Goal: Task Accomplishment & Management: Complete application form

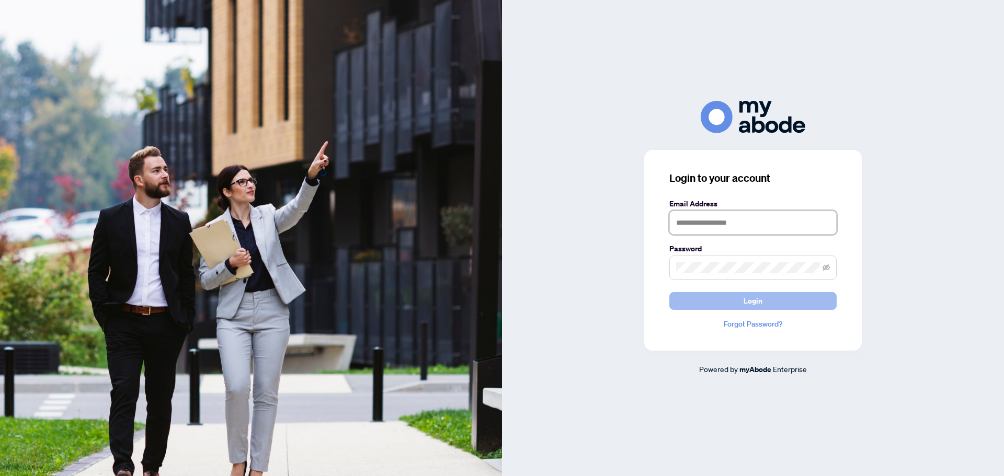
type input "**********"
click at [768, 303] on button "Login" at bounding box center [752, 301] width 167 height 18
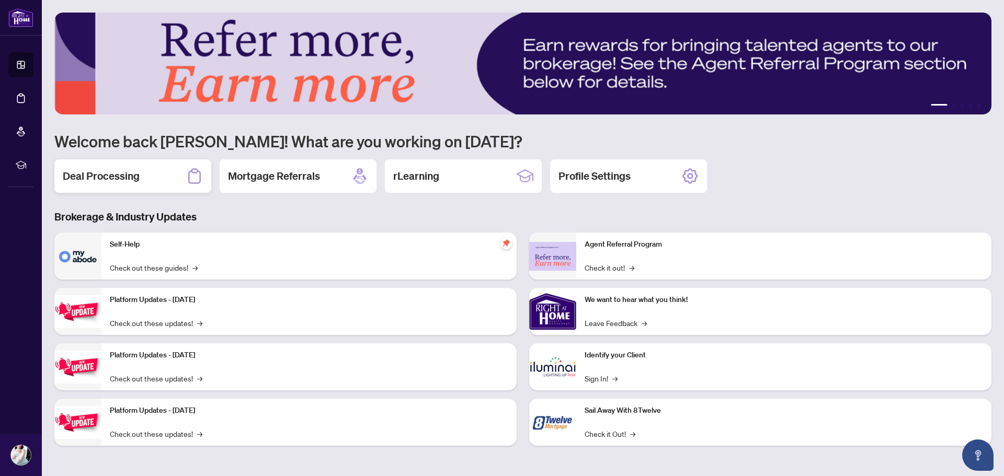
click at [132, 169] on h2 "Deal Processing" at bounding box center [101, 176] width 77 height 15
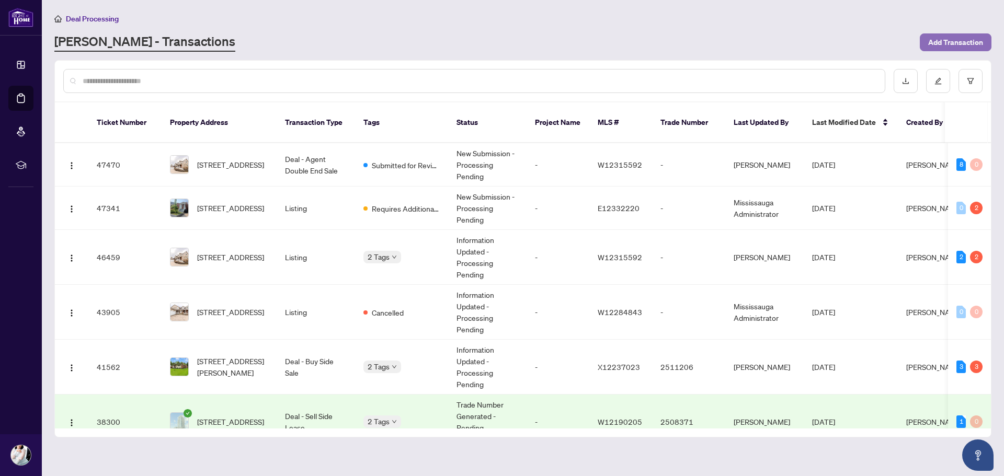
click at [953, 43] on span "Add Transaction" at bounding box center [955, 42] width 55 height 17
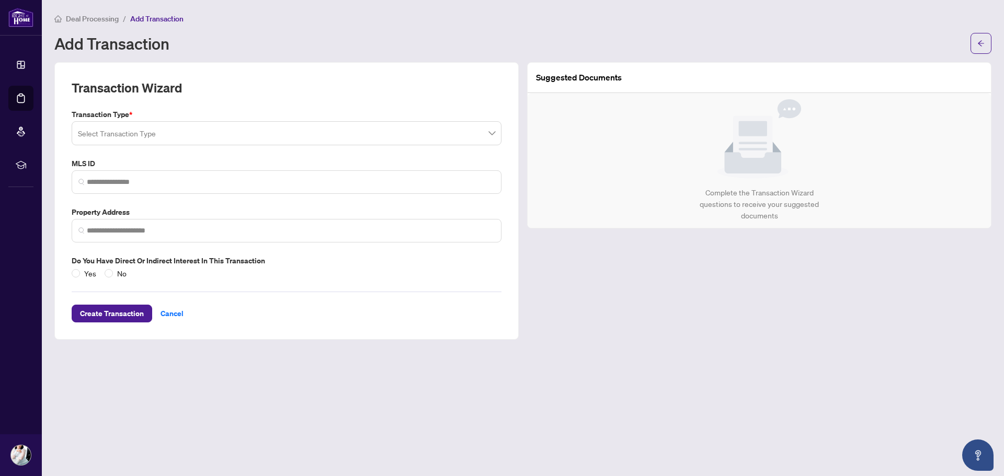
click at [187, 135] on input "search" at bounding box center [282, 134] width 408 height 23
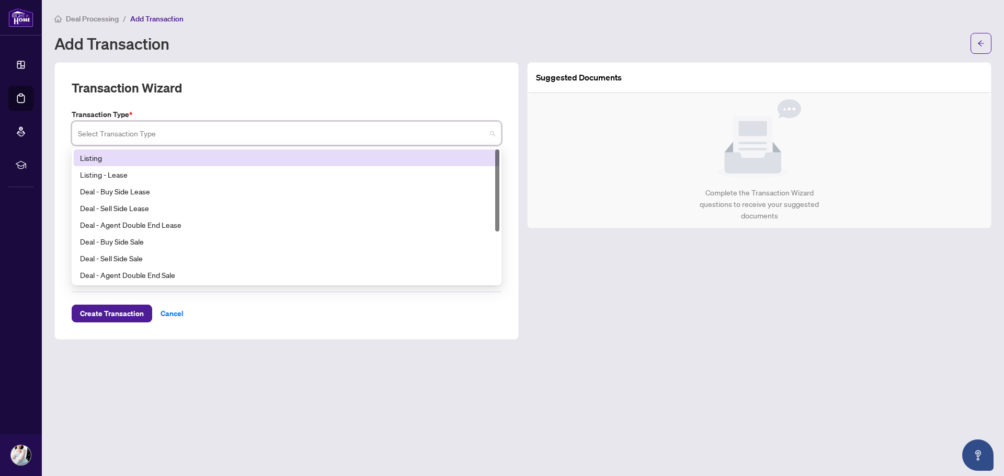
click at [154, 161] on div "Listing" at bounding box center [286, 158] width 413 height 12
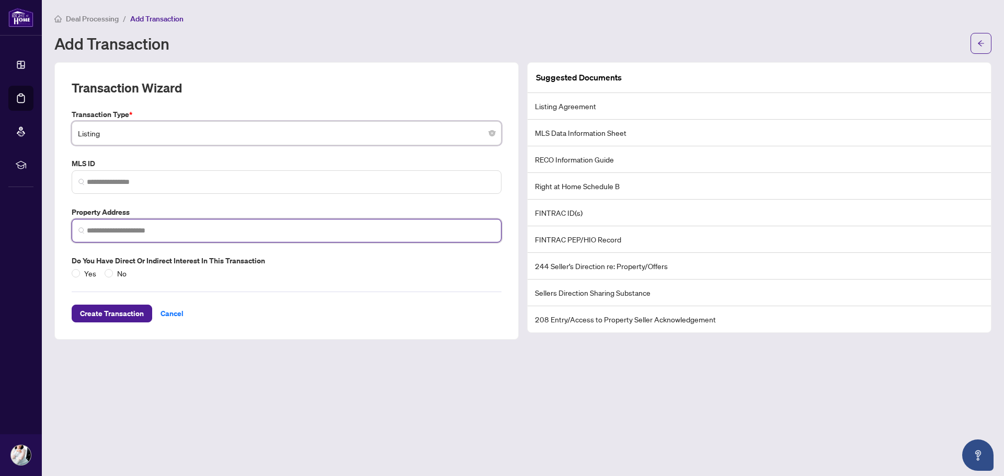
click at [133, 230] on input "search" at bounding box center [291, 230] width 408 height 11
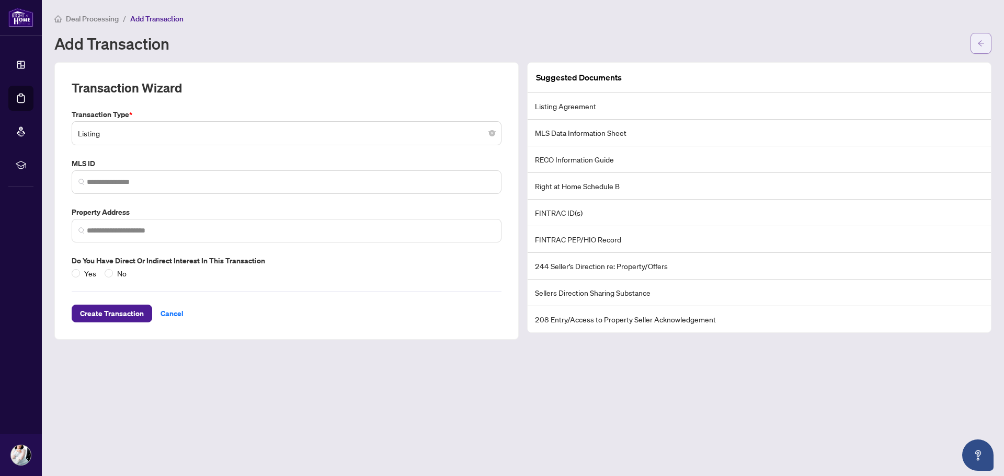
click at [981, 45] on icon "arrow-left" at bounding box center [981, 43] width 6 height 6
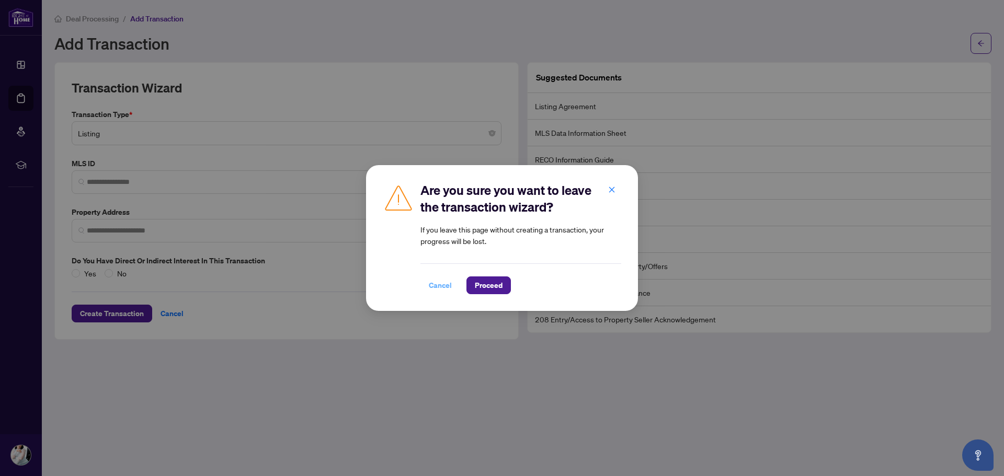
click at [434, 285] on span "Cancel" at bounding box center [440, 285] width 23 height 17
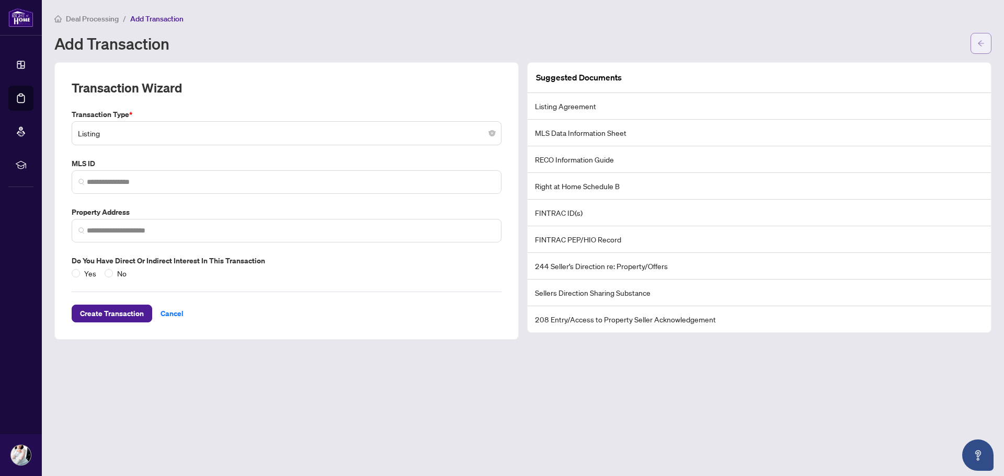
click at [985, 43] on button "button" at bounding box center [981, 43] width 21 height 21
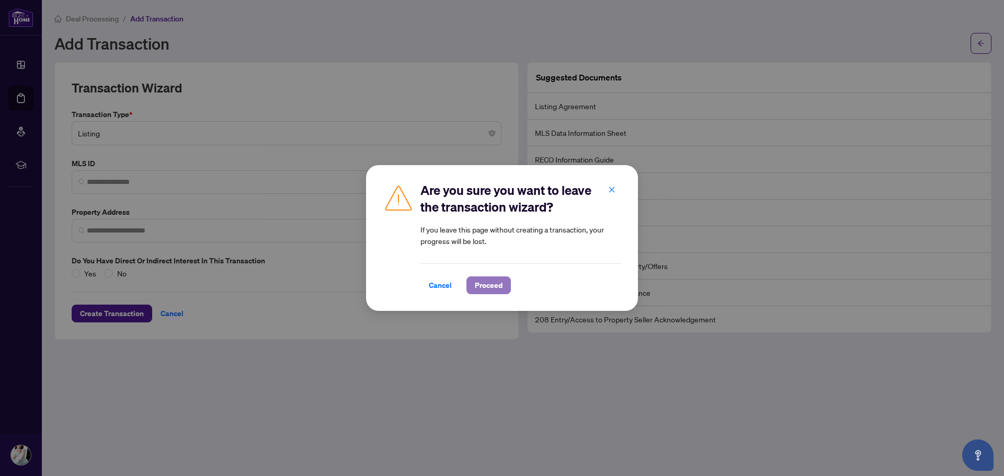
click at [499, 285] on span "Proceed" at bounding box center [489, 285] width 28 height 17
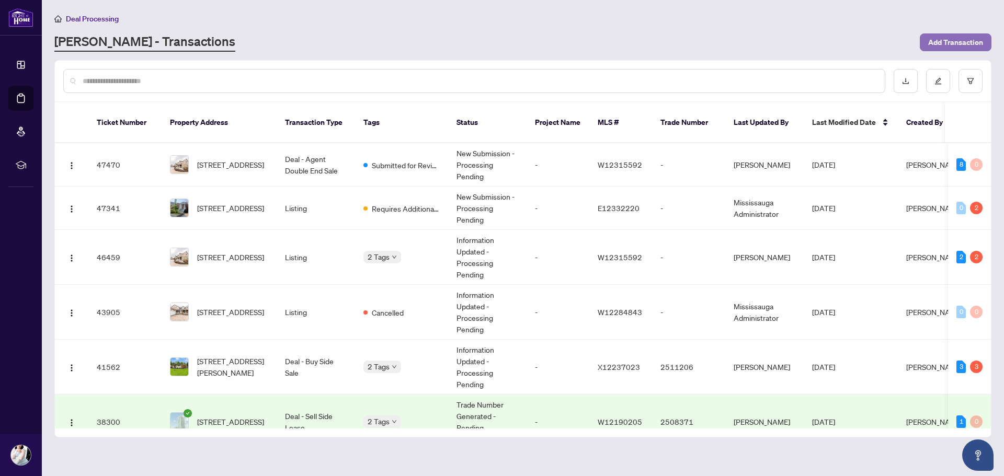
click at [943, 47] on span "Add Transaction" at bounding box center [955, 42] width 55 height 17
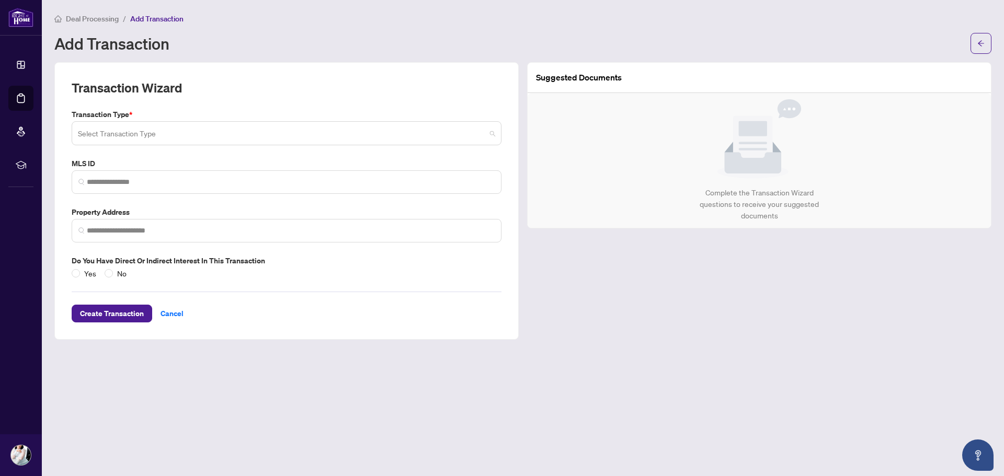
click at [134, 138] on input "search" at bounding box center [282, 134] width 408 height 23
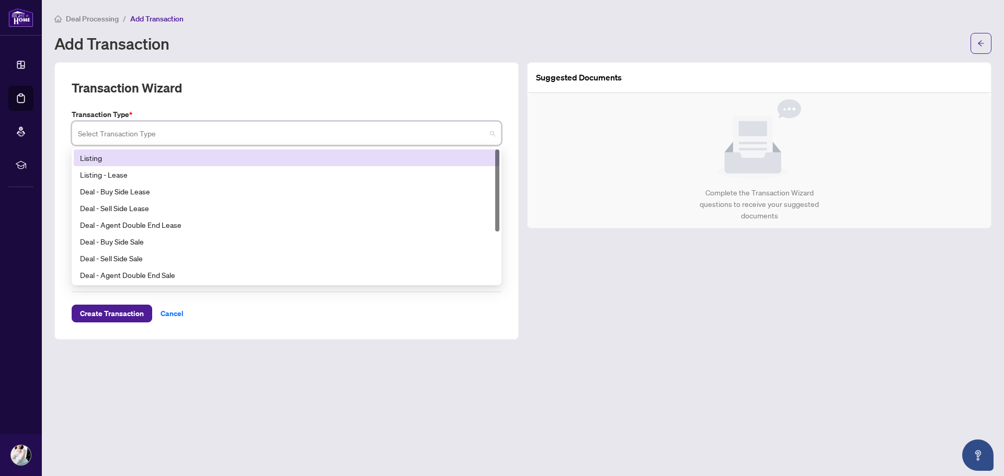
click at [130, 155] on div "Listing" at bounding box center [286, 158] width 413 height 12
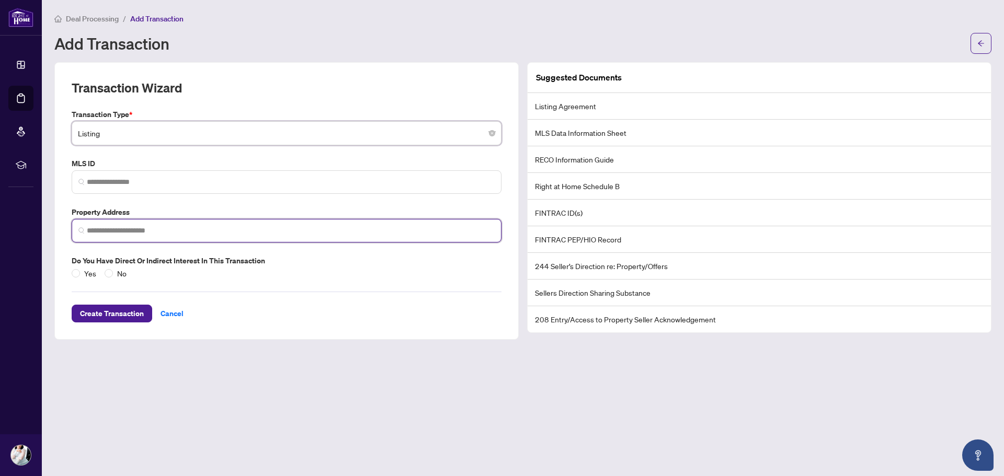
click at [110, 233] on input "search" at bounding box center [291, 230] width 408 height 11
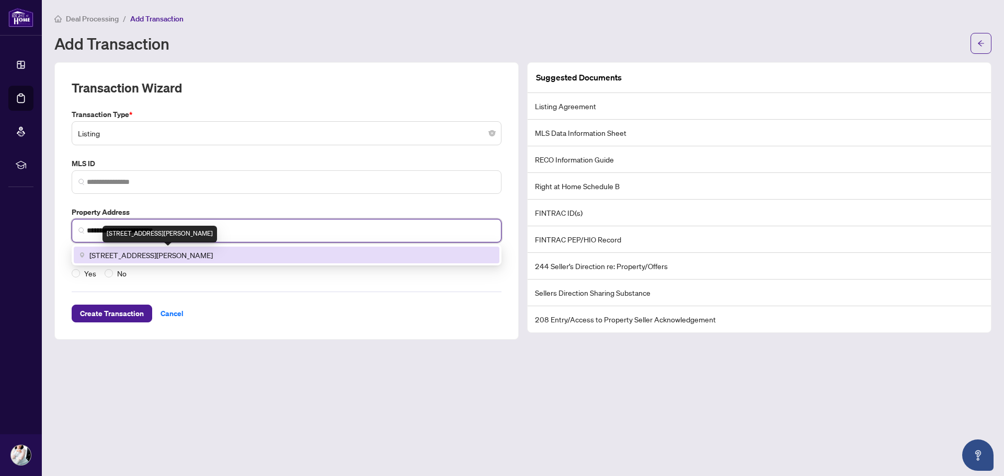
click at [130, 254] on span "2 Prince Charles Drive, Georgetown, ON, Canada" at bounding box center [150, 255] width 123 height 12
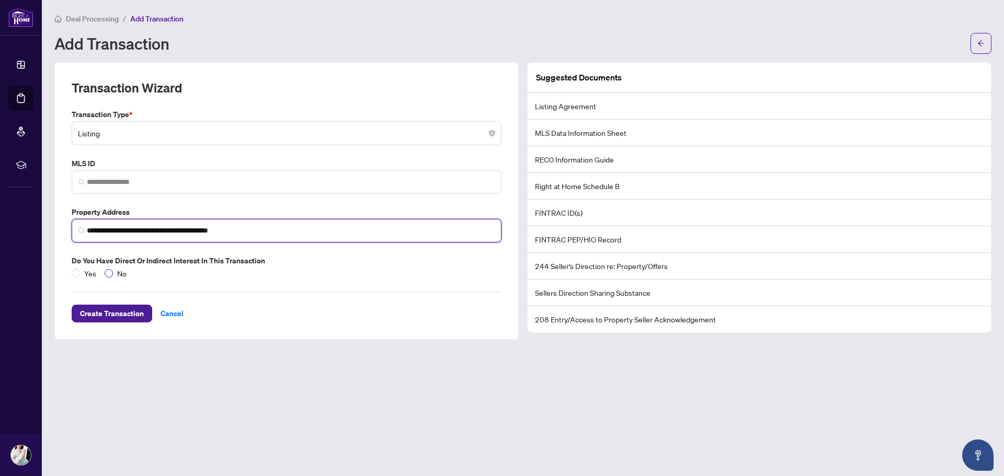
type input "**********"
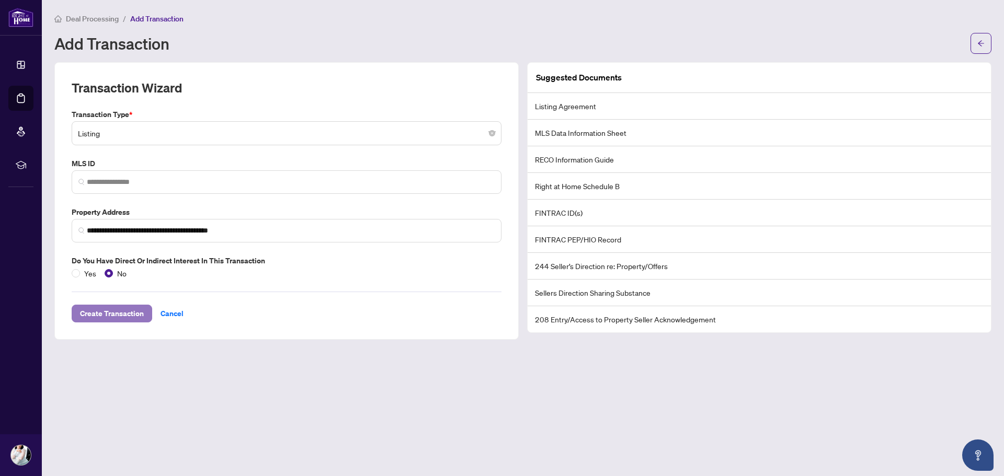
click at [103, 311] on span "Create Transaction" at bounding box center [112, 313] width 64 height 17
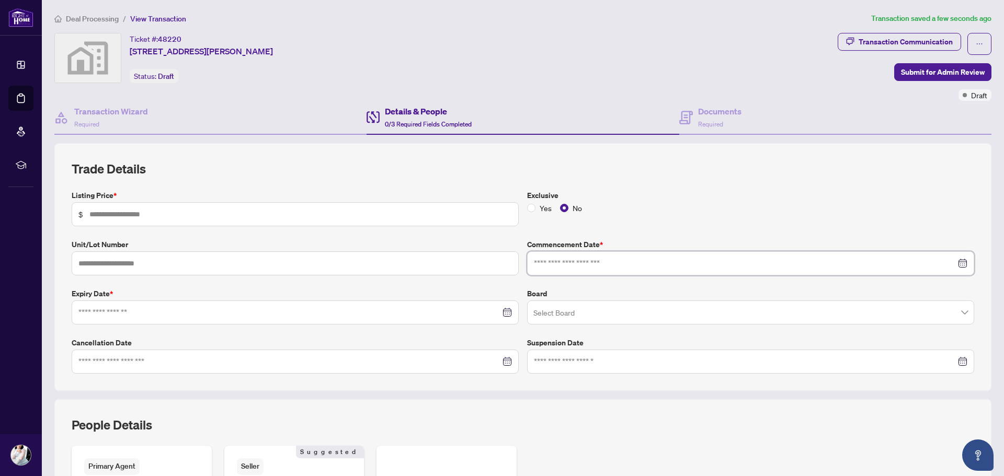
click at [552, 261] on input at bounding box center [745, 264] width 422 height 12
type input "**********"
click at [563, 389] on div "18" at bounding box center [565, 388] width 13 height 13
click at [153, 215] on input "text" at bounding box center [300, 215] width 423 height 12
type input "*********"
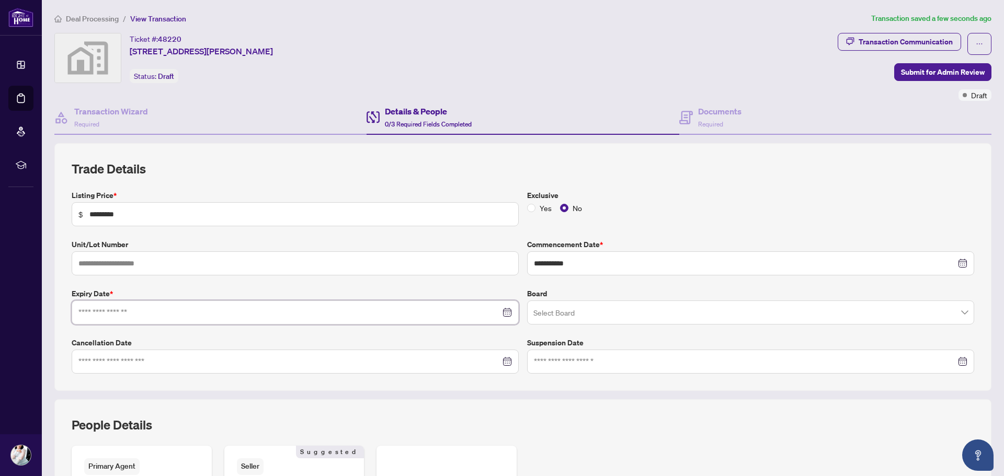
click at [137, 316] on input at bounding box center [289, 313] width 422 height 12
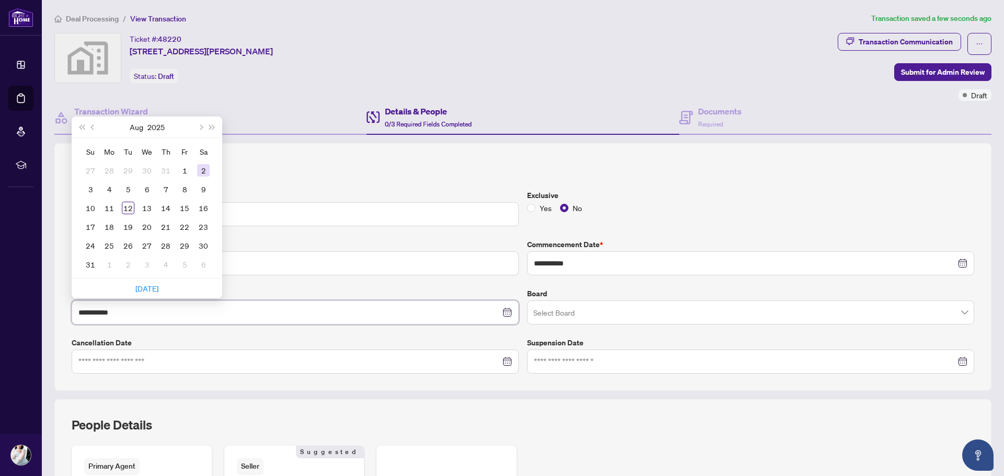
type input "**********"
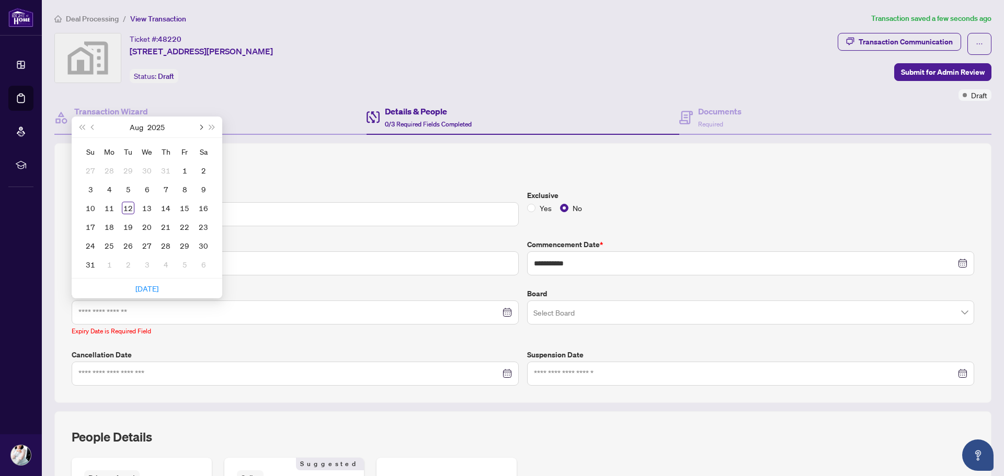
click at [201, 129] on button "Next month (PageDown)" at bounding box center [201, 127] width 12 height 21
type input "**********"
drag, startPoint x: 130, startPoint y: 230, endPoint x: 136, endPoint y: 232, distance: 6.0
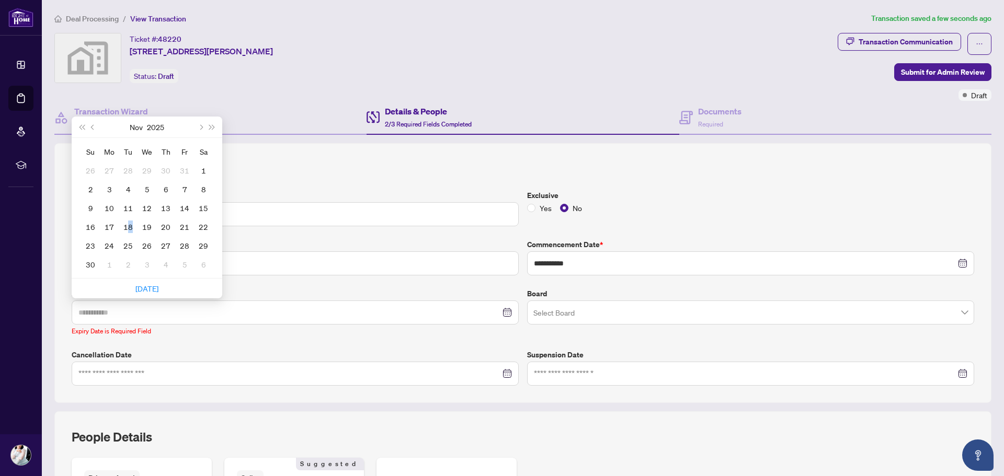
click at [131, 230] on div "18" at bounding box center [128, 227] width 13 height 13
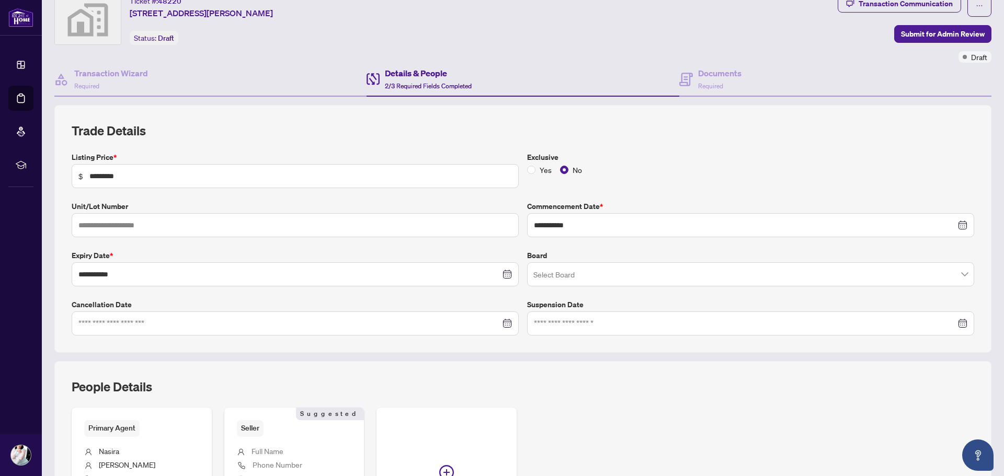
scroll to position [52, 0]
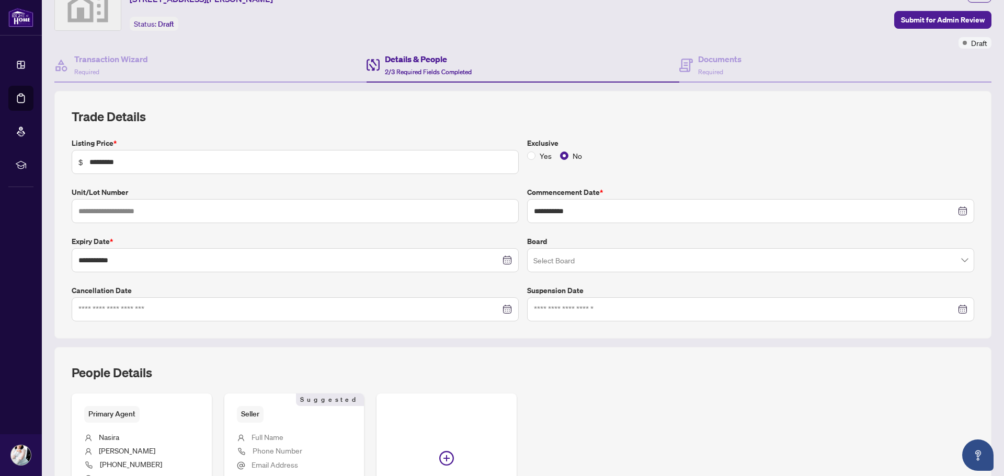
click at [574, 257] on input "search" at bounding box center [745, 262] width 425 height 23
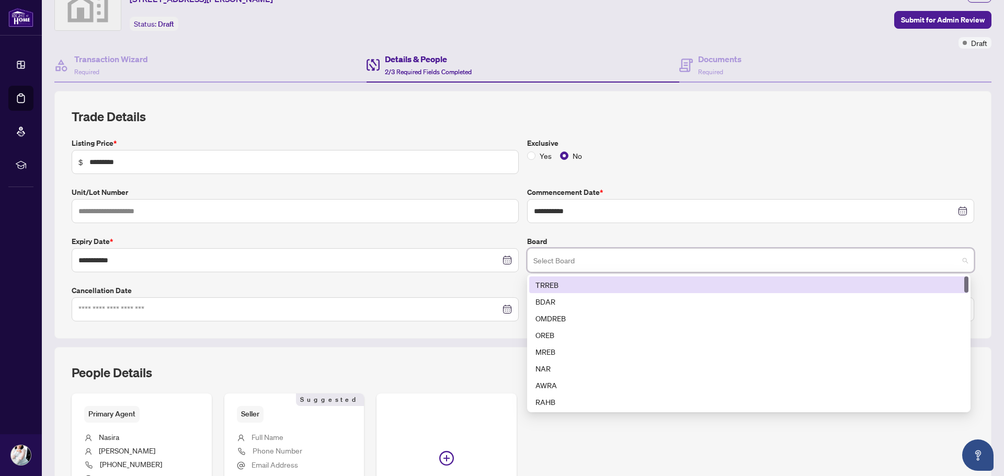
click at [566, 282] on div "TRREB" at bounding box center [749, 285] width 427 height 12
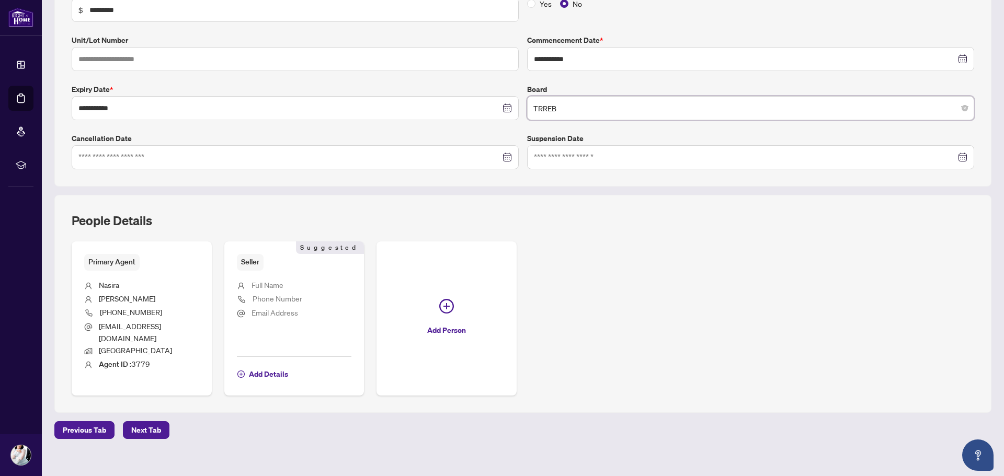
scroll to position [206, 0]
click at [264, 365] on span "Add Details" at bounding box center [268, 373] width 39 height 17
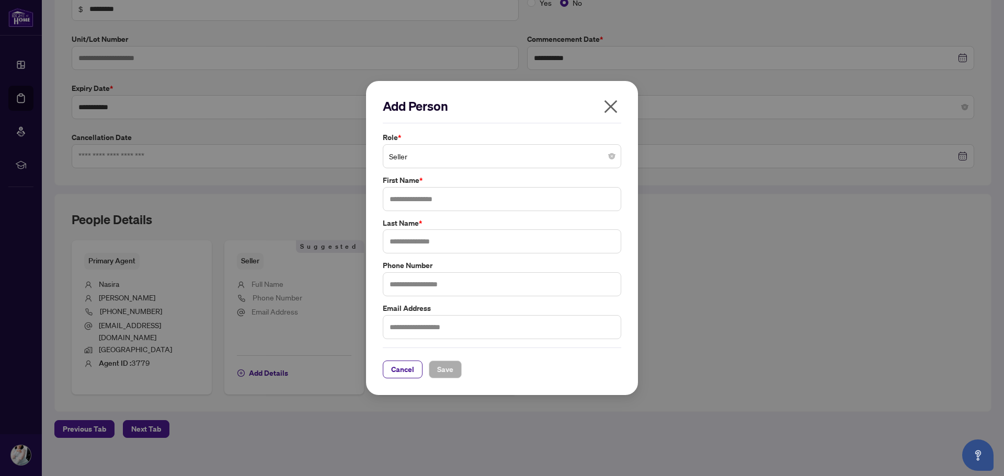
click at [478, 160] on span "Seller" at bounding box center [502, 156] width 226 height 20
click at [459, 200] on input "text" at bounding box center [502, 199] width 238 height 24
type input "*****"
click at [451, 239] on input "text" at bounding box center [502, 242] width 238 height 24
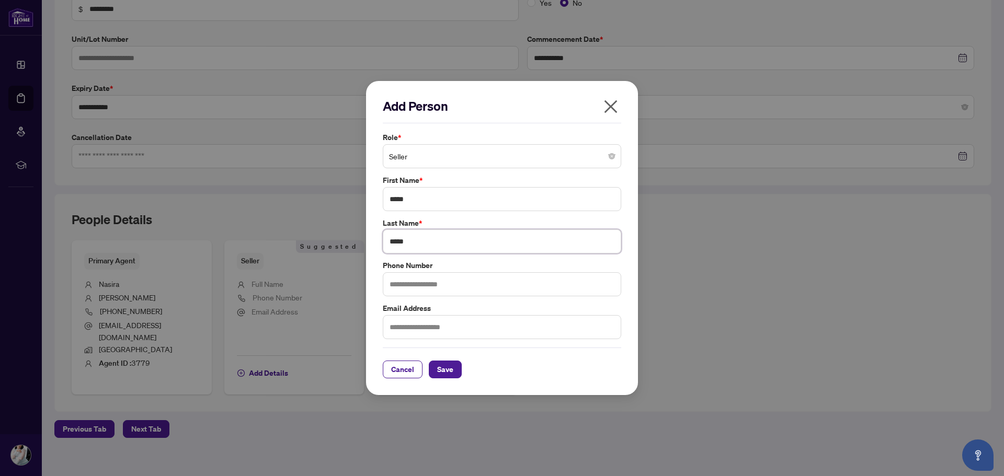
type input "*****"
click at [439, 279] on input "text" at bounding box center [502, 284] width 238 height 24
type input "**********"
click at [437, 324] on input "text" at bounding box center [502, 327] width 238 height 24
paste input "**********"
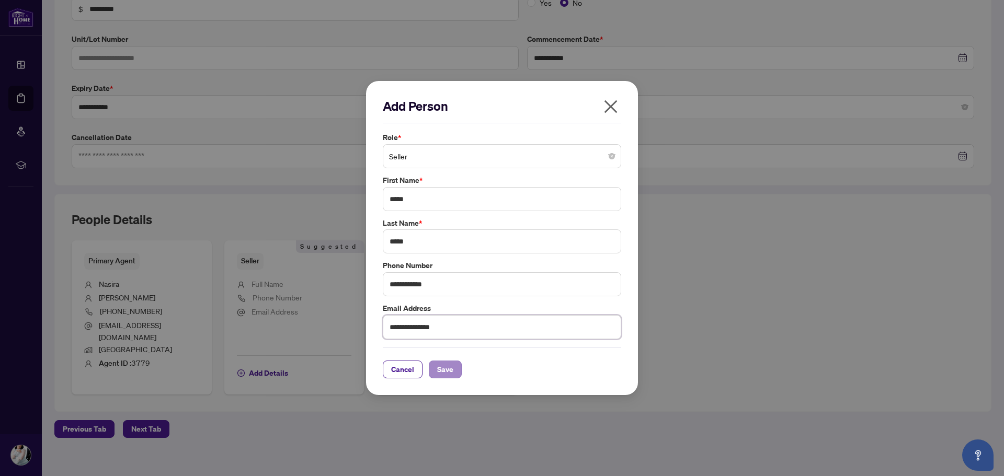
type input "**********"
click at [446, 372] on span "Save" at bounding box center [445, 369] width 16 height 17
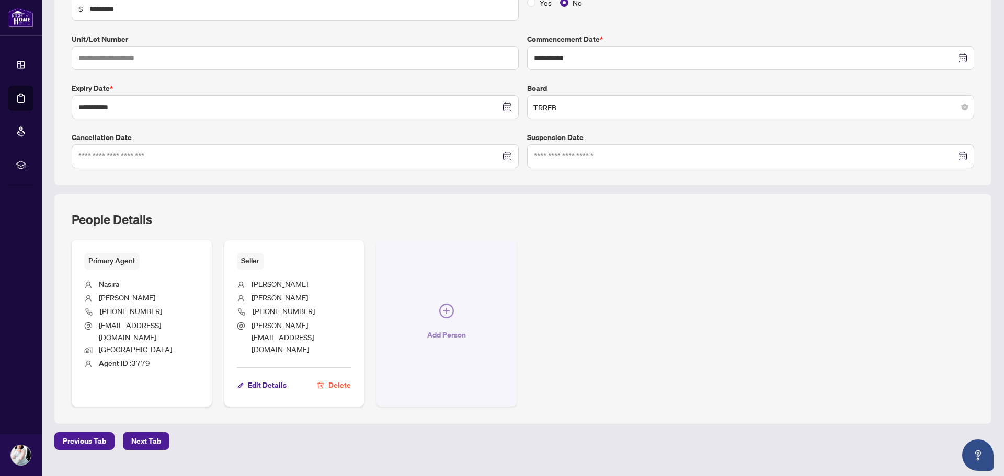
click at [439, 304] on icon "plus-circle" at bounding box center [446, 311] width 15 height 15
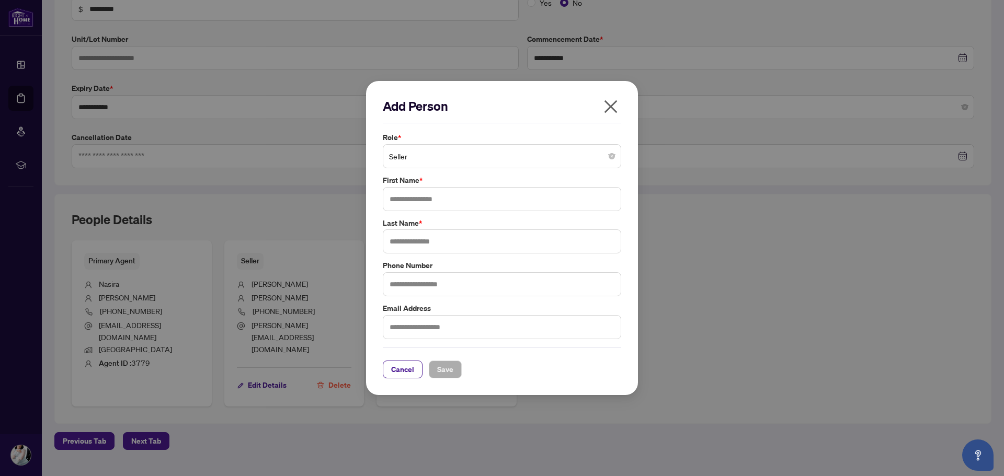
click at [437, 160] on span "Seller" at bounding box center [502, 156] width 226 height 20
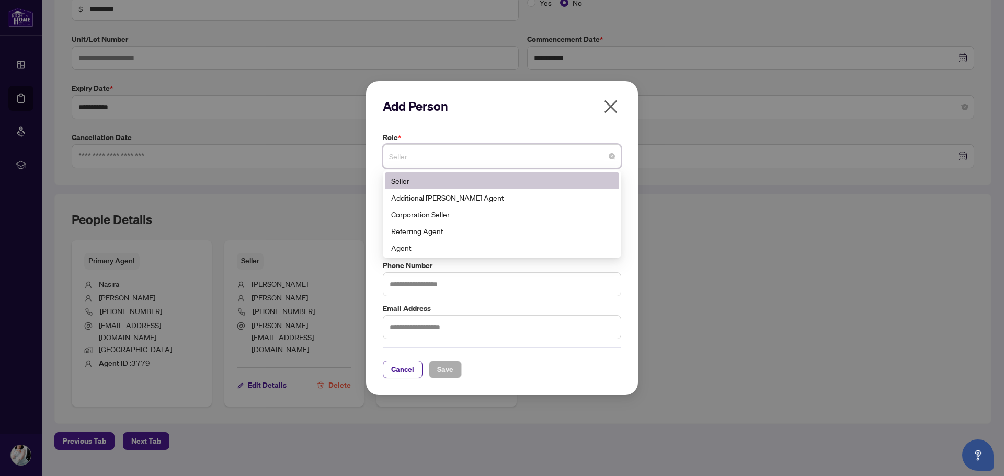
click at [650, 175] on div "Add Person Role * Seller 1 10 Seller Additional RAHR Agent Corporation Seller R…" at bounding box center [502, 238] width 1004 height 476
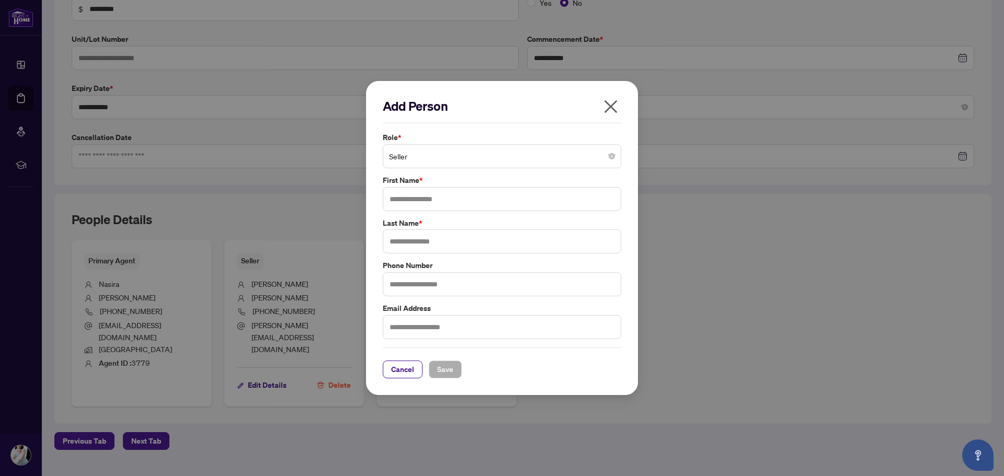
click at [612, 105] on icon "close" at bounding box center [611, 106] width 13 height 13
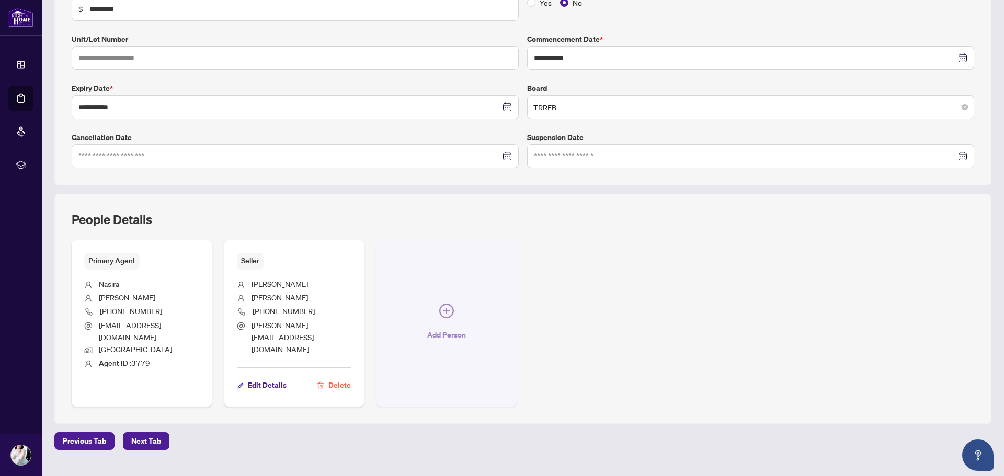
click at [445, 304] on icon "plus-circle" at bounding box center [446, 311] width 15 height 15
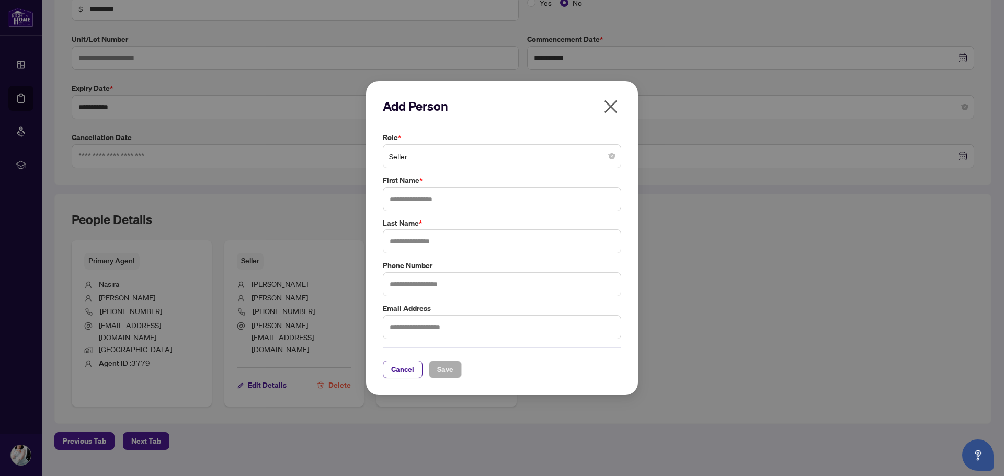
click at [468, 158] on span "Seller" at bounding box center [502, 156] width 226 height 20
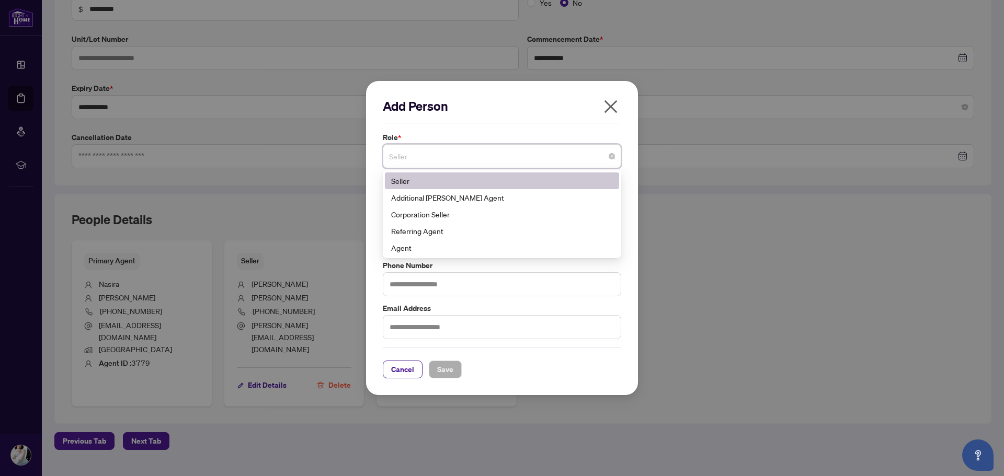
click at [611, 111] on icon "close" at bounding box center [611, 106] width 17 height 17
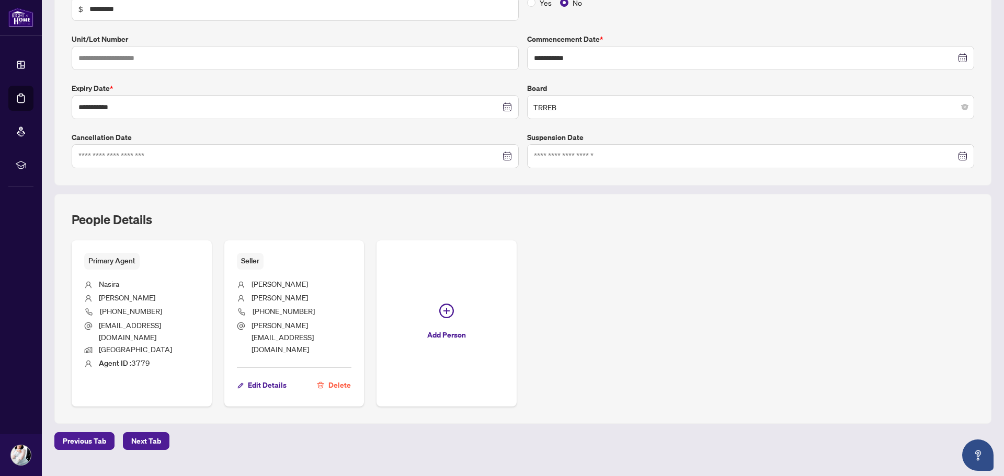
click at [605, 255] on div "Primary Agent Nasira Jamal 416-627-2216 nasira.jamal@gmail.com Mississauga Agen…" at bounding box center [523, 324] width 903 height 166
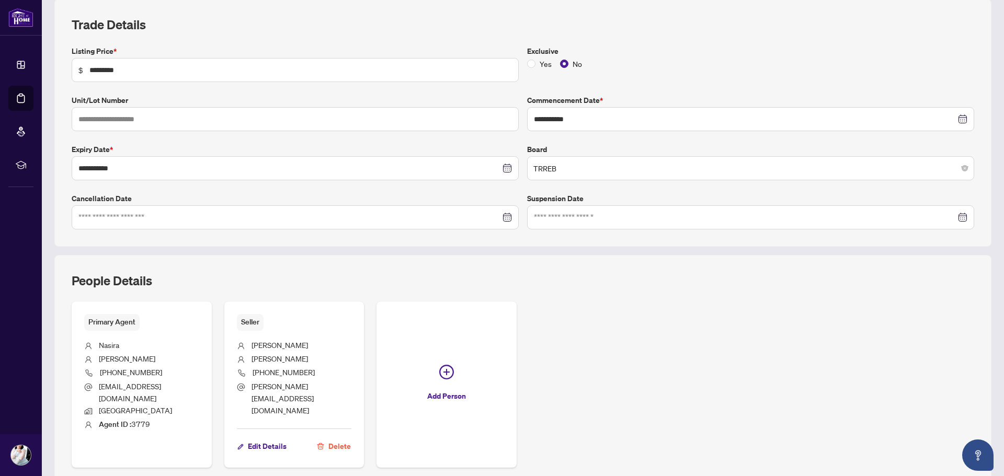
scroll to position [0, 0]
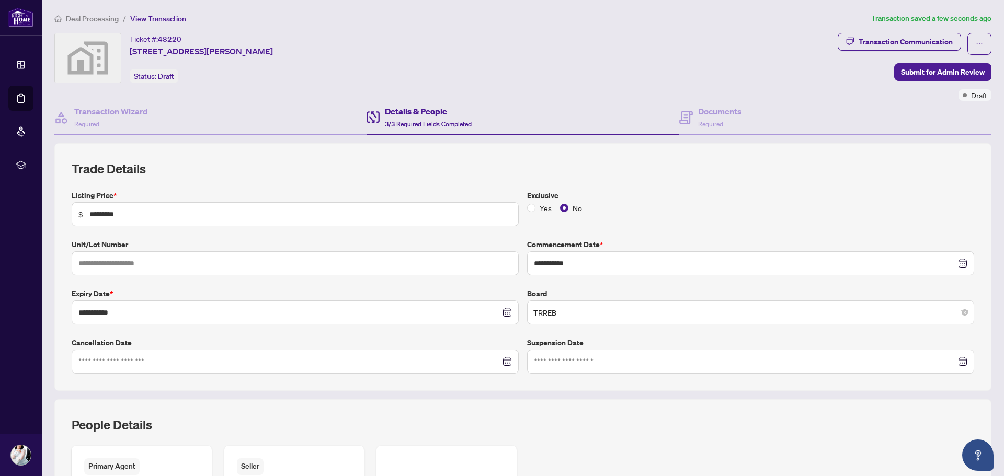
click at [416, 111] on h4 "Details & People" at bounding box center [428, 111] width 87 height 13
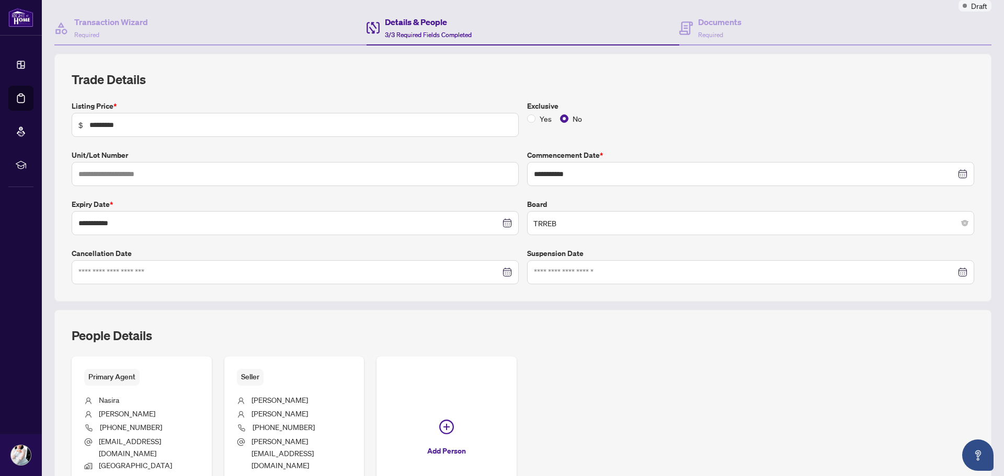
scroll to position [206, 0]
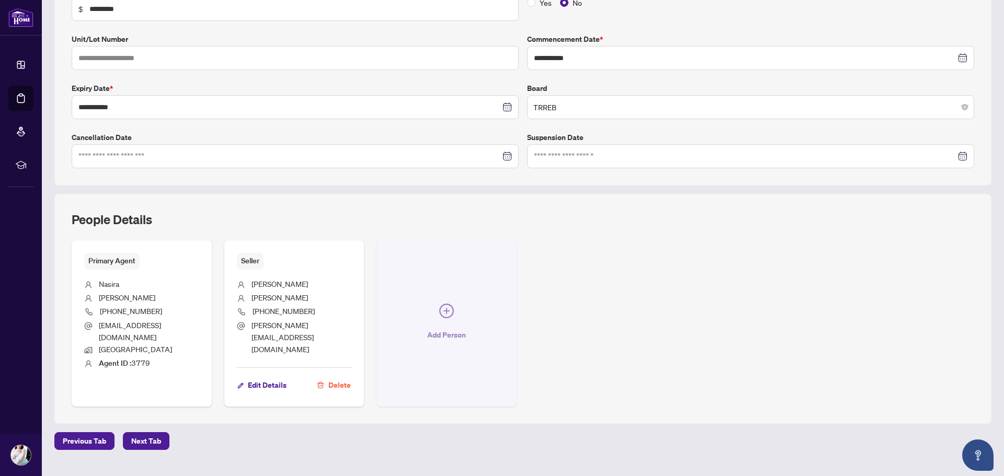
click at [461, 288] on button "Add Person" at bounding box center [447, 324] width 140 height 166
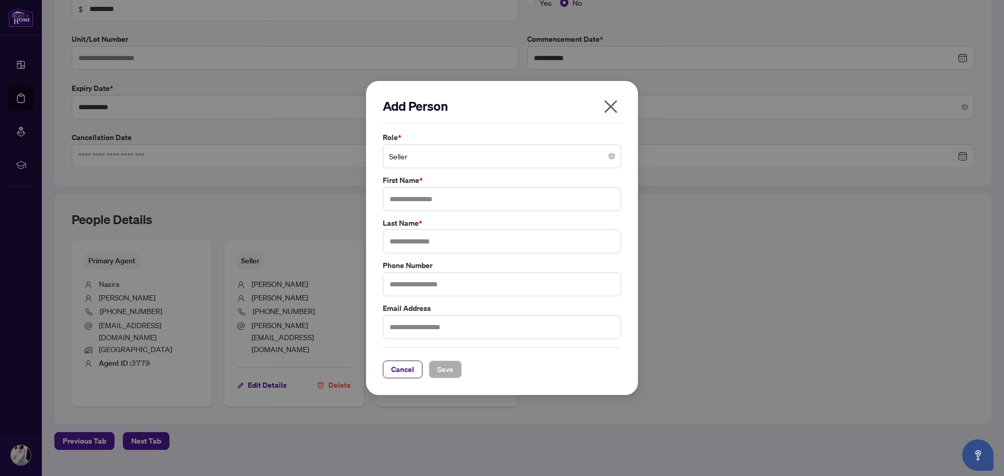
click at [458, 163] on span "Seller" at bounding box center [502, 156] width 226 height 20
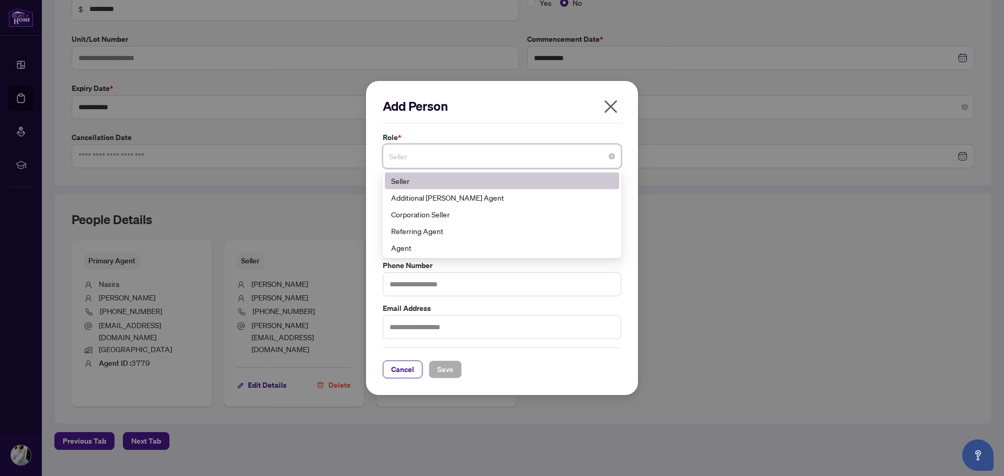
click at [614, 105] on icon "close" at bounding box center [611, 106] width 17 height 17
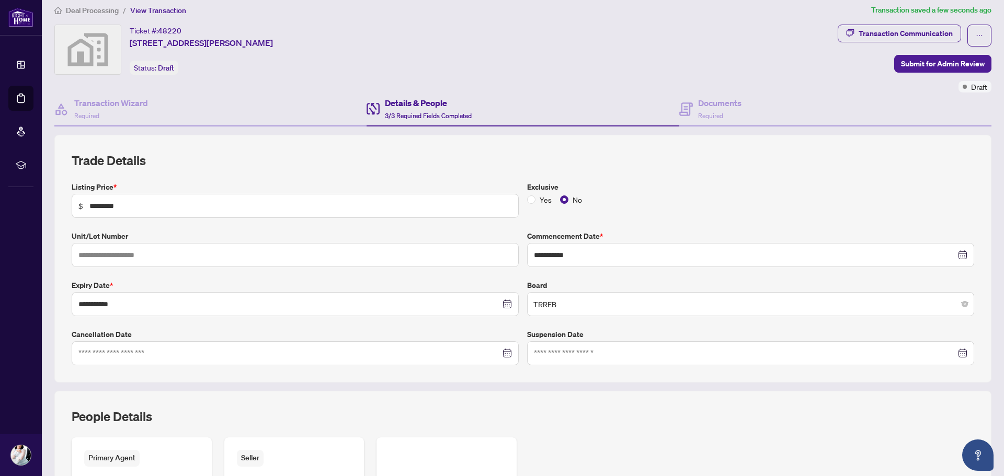
scroll to position [0, 0]
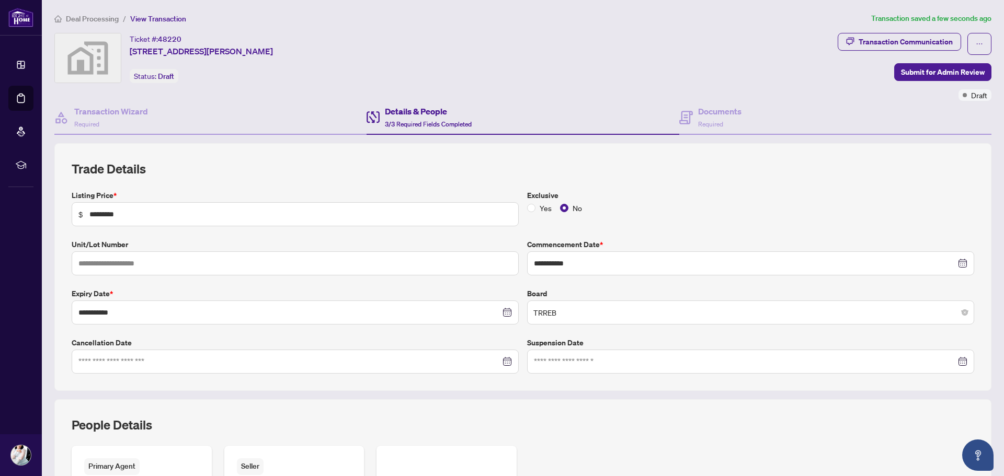
click at [407, 118] on div "Details & People 3/3 Required Fields Completed" at bounding box center [428, 117] width 87 height 25
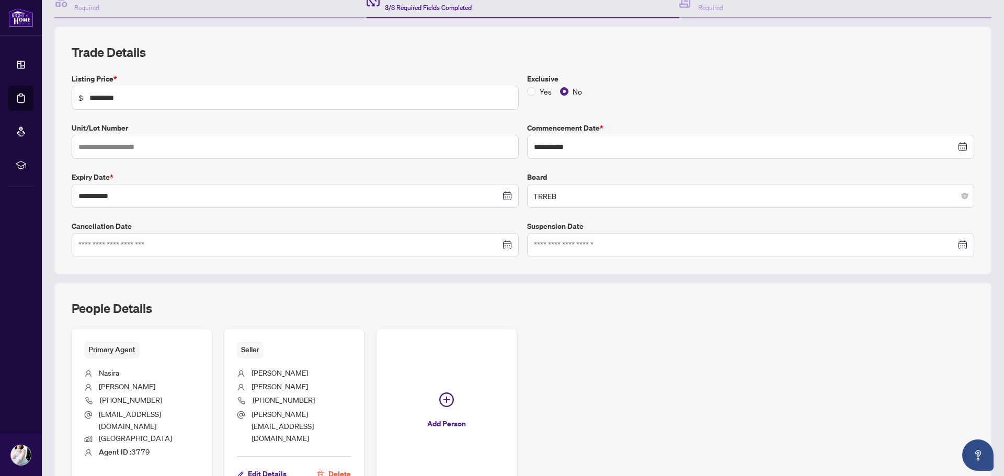
scroll to position [206, 0]
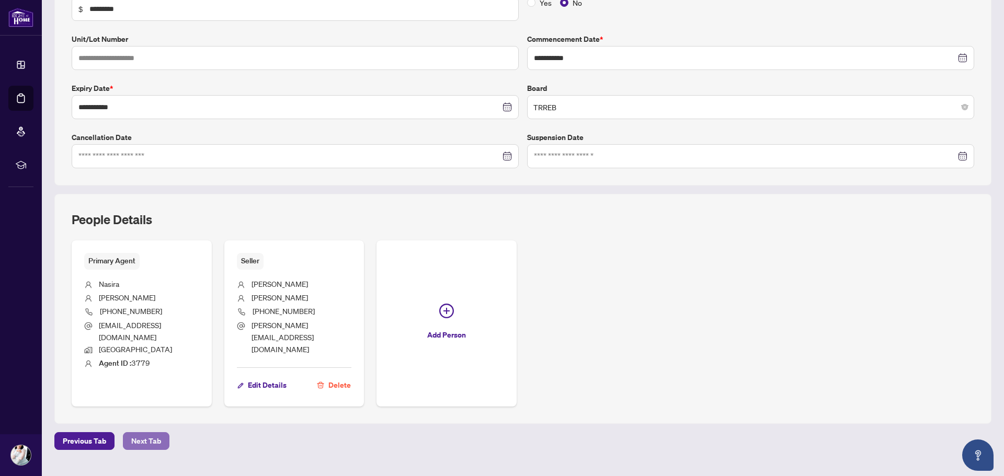
click at [146, 433] on span "Next Tab" at bounding box center [146, 441] width 30 height 17
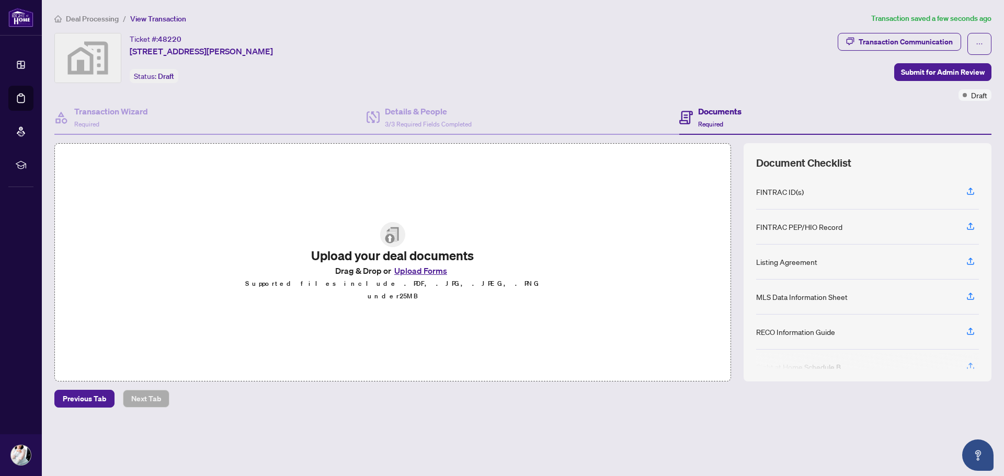
click at [420, 277] on button "Upload Forms" at bounding box center [420, 271] width 59 height 14
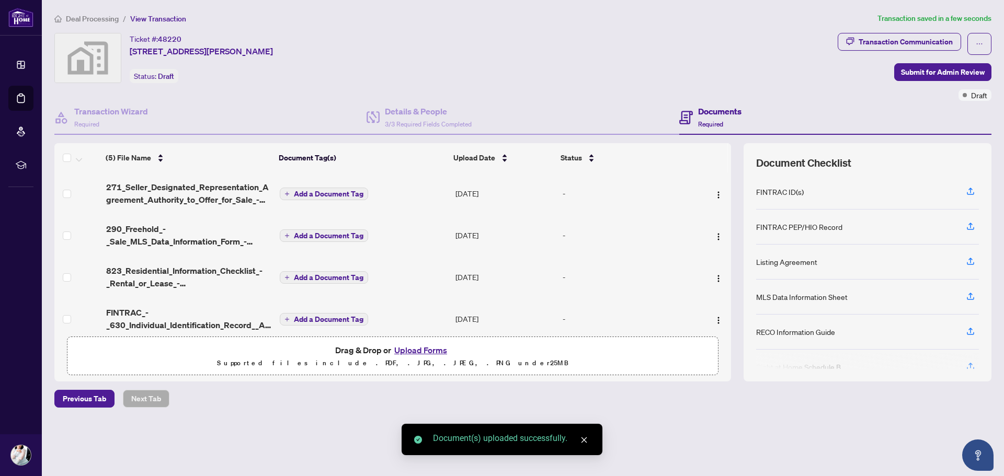
click at [325, 194] on span "Add a Document Tag" at bounding box center [329, 193] width 70 height 7
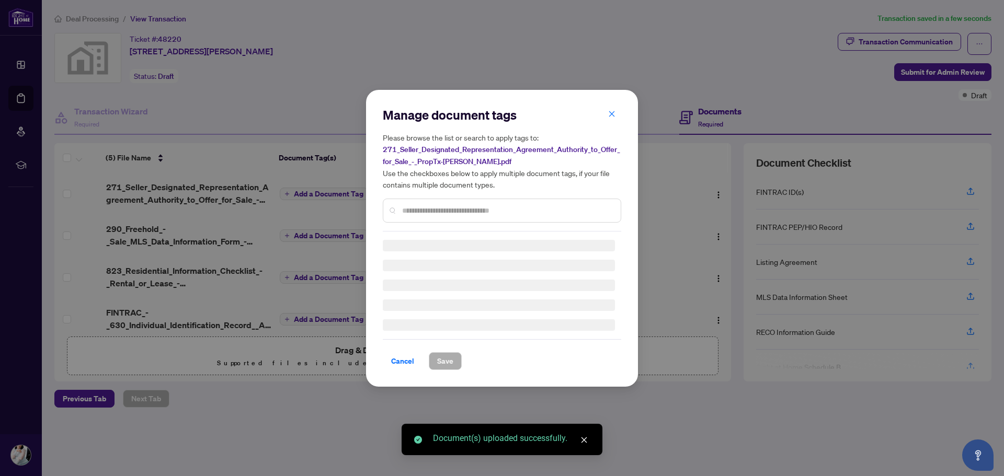
click at [467, 211] on div "Manage document tags Please browse the list or search to apply tags to: 271_Sel…" at bounding box center [502, 169] width 238 height 125
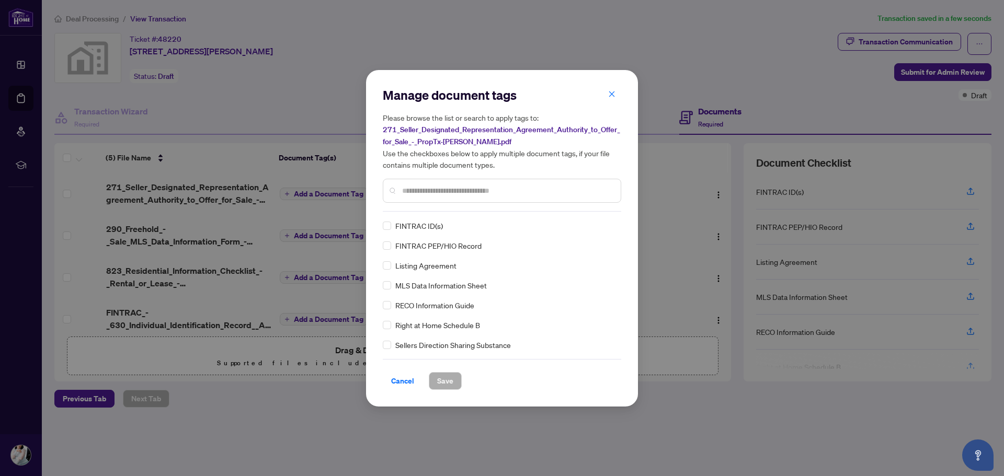
click at [464, 191] on input "text" at bounding box center [507, 191] width 210 height 12
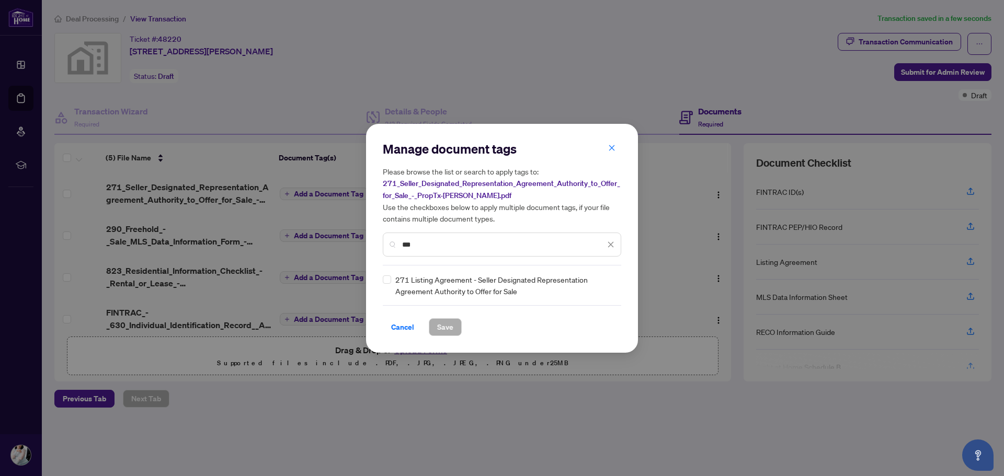
type input "***"
click at [438, 322] on span "Save" at bounding box center [445, 327] width 16 height 17
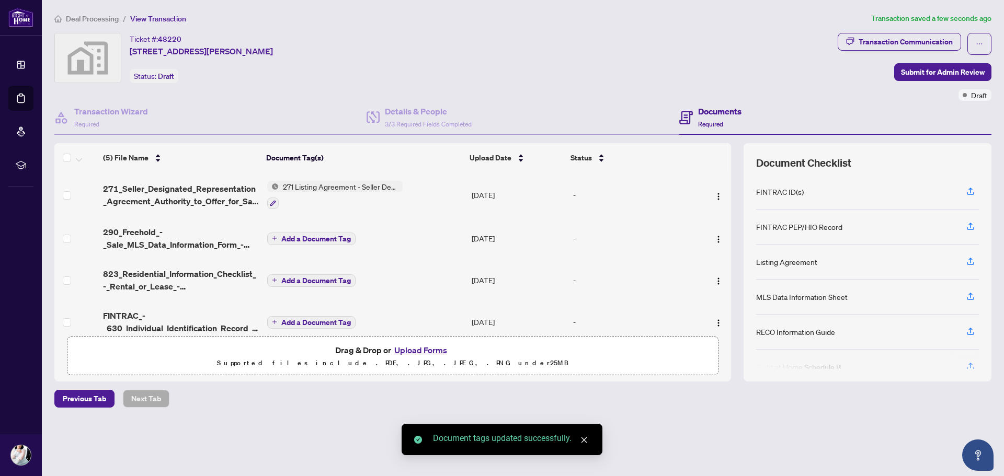
click at [319, 241] on span "Add a Document Tag" at bounding box center [316, 238] width 70 height 7
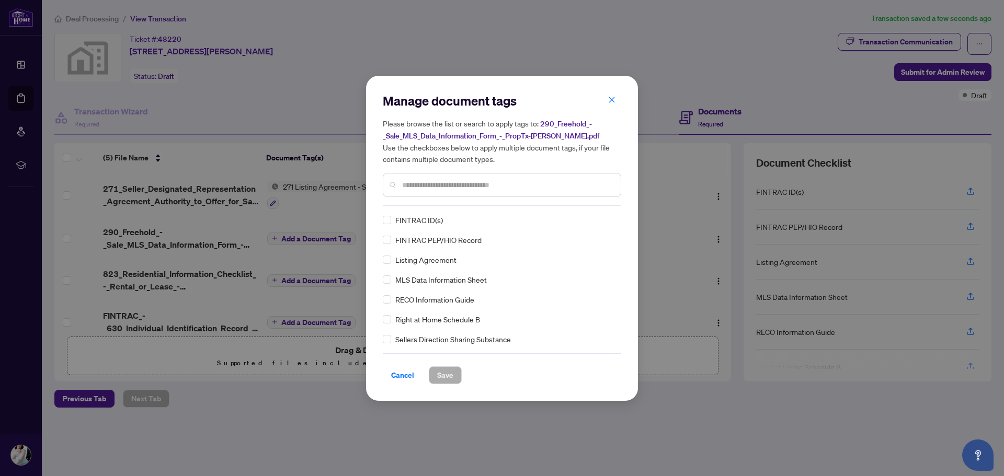
click at [416, 182] on input "text" at bounding box center [507, 185] width 210 height 12
click at [438, 371] on span "Save" at bounding box center [445, 375] width 16 height 17
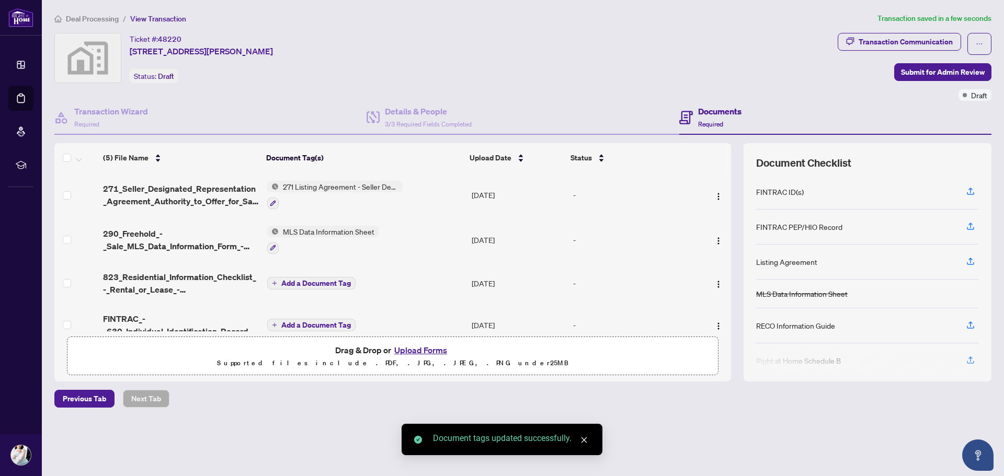
click at [324, 283] on span "Add a Document Tag" at bounding box center [316, 283] width 70 height 7
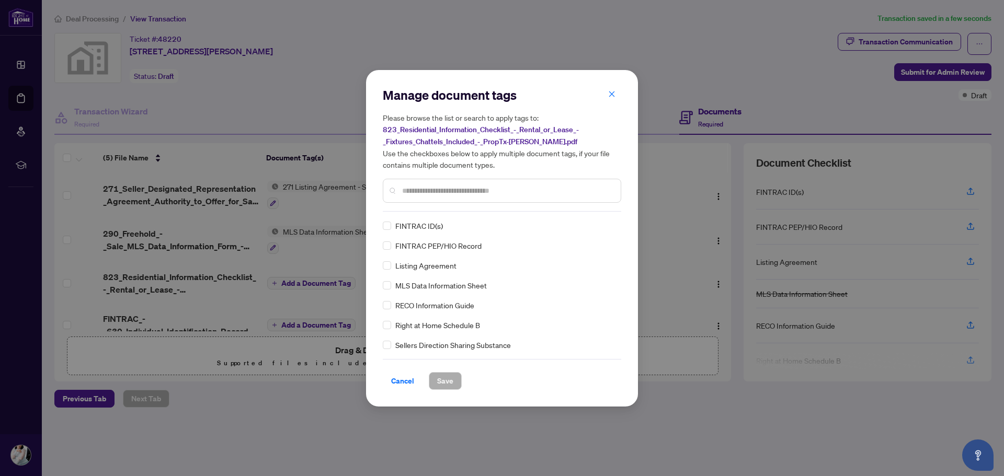
click at [435, 194] on input "text" at bounding box center [507, 191] width 210 height 12
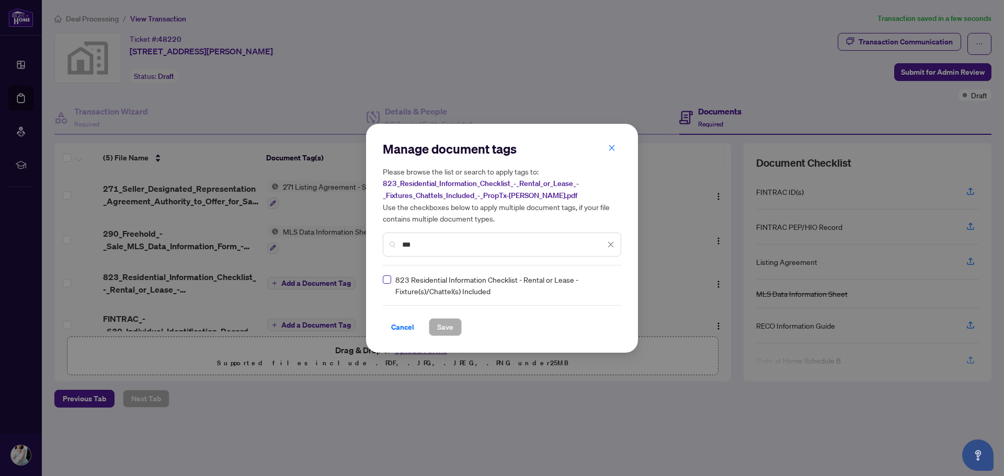
type input "***"
click at [449, 330] on span "Save" at bounding box center [445, 327] width 16 height 17
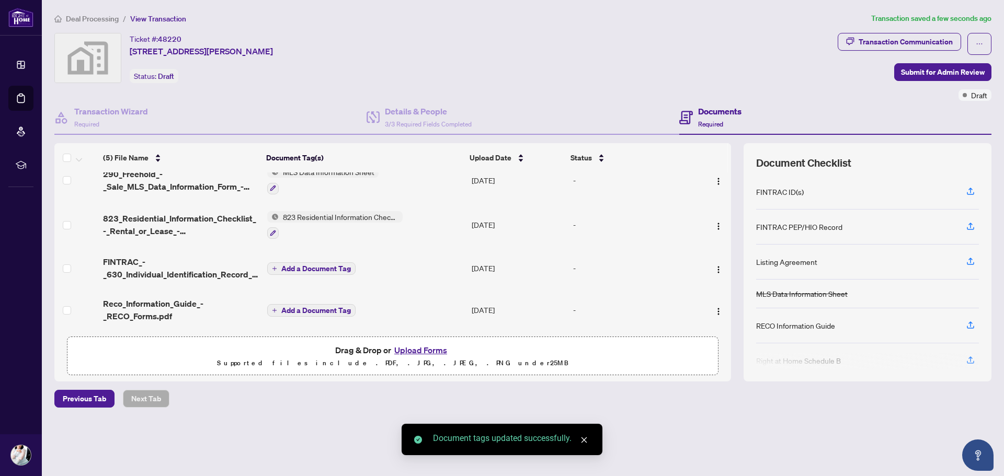
scroll to position [62, 0]
click at [304, 265] on span "Add a Document Tag" at bounding box center [316, 268] width 70 height 7
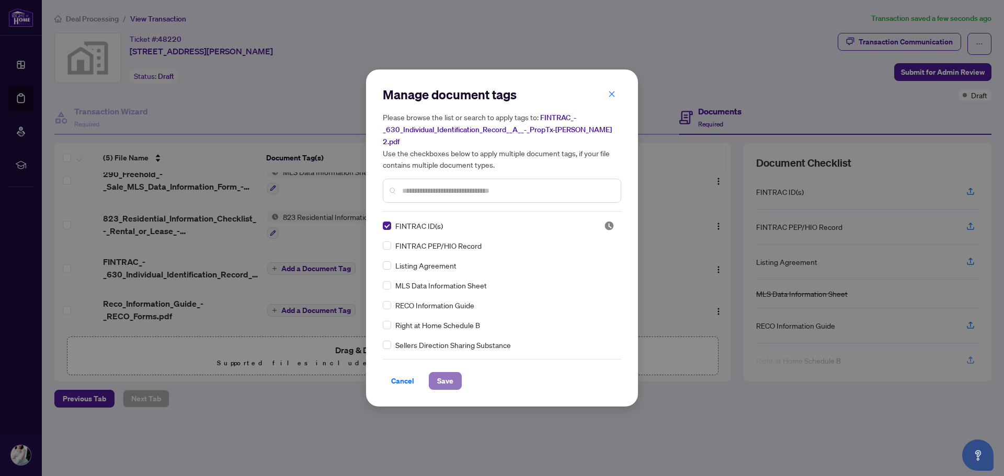
click at [436, 372] on button "Save" at bounding box center [445, 381] width 33 height 18
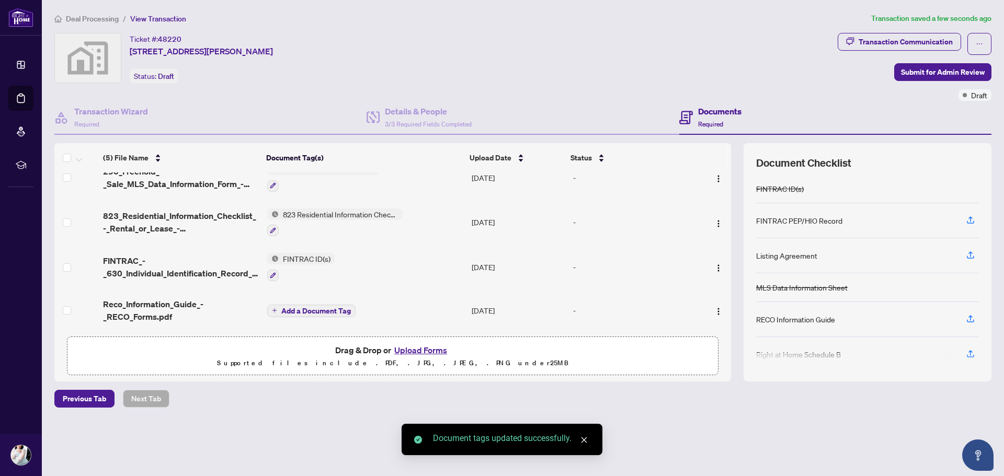
scroll to position [65, 0]
click at [328, 304] on button "Add a Document Tag" at bounding box center [311, 310] width 88 height 13
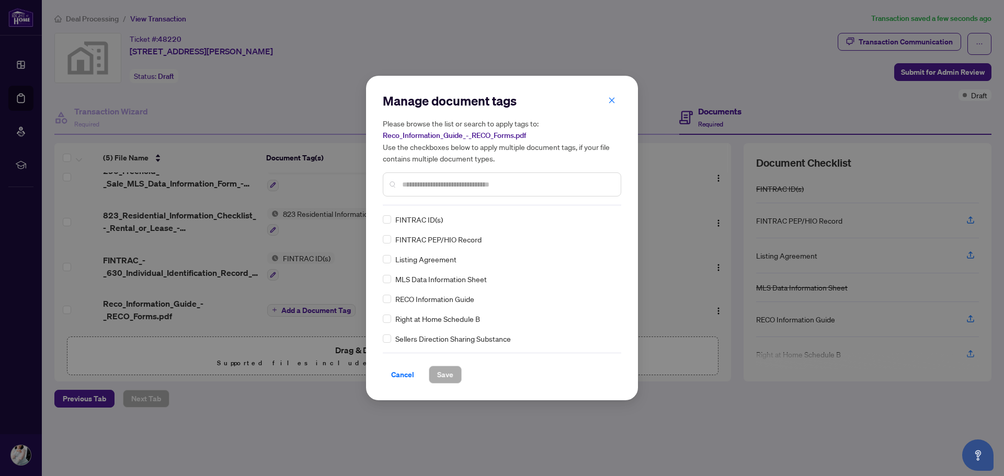
click at [453, 191] on div at bounding box center [502, 185] width 238 height 24
click at [457, 185] on input "text" at bounding box center [507, 185] width 210 height 12
type input "****"
click at [445, 376] on span "Save" at bounding box center [445, 375] width 16 height 17
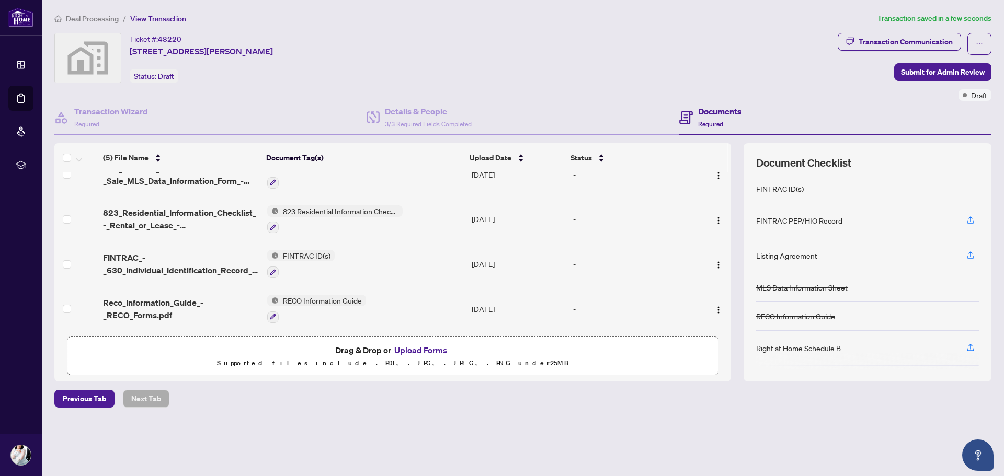
scroll to position [67, 0]
click at [946, 74] on span "Submit for Admin Review" at bounding box center [943, 72] width 84 height 17
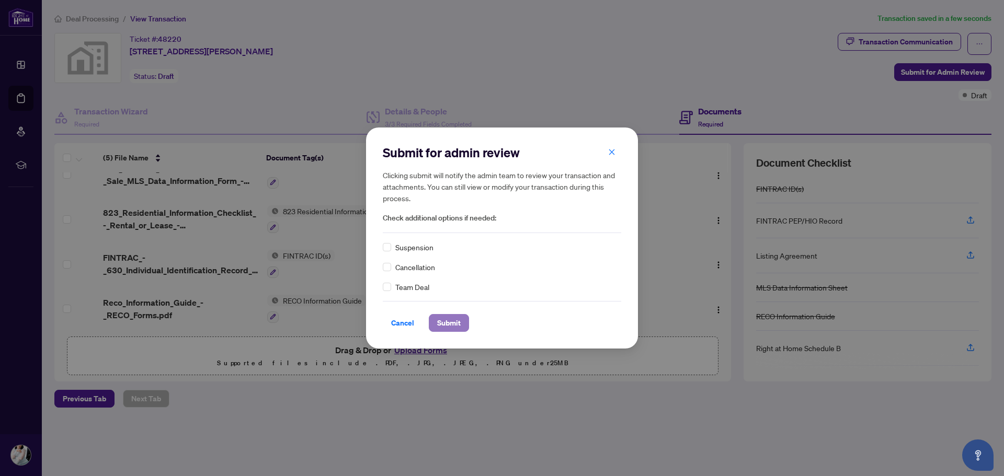
click at [441, 317] on span "Submit" at bounding box center [449, 323] width 24 height 17
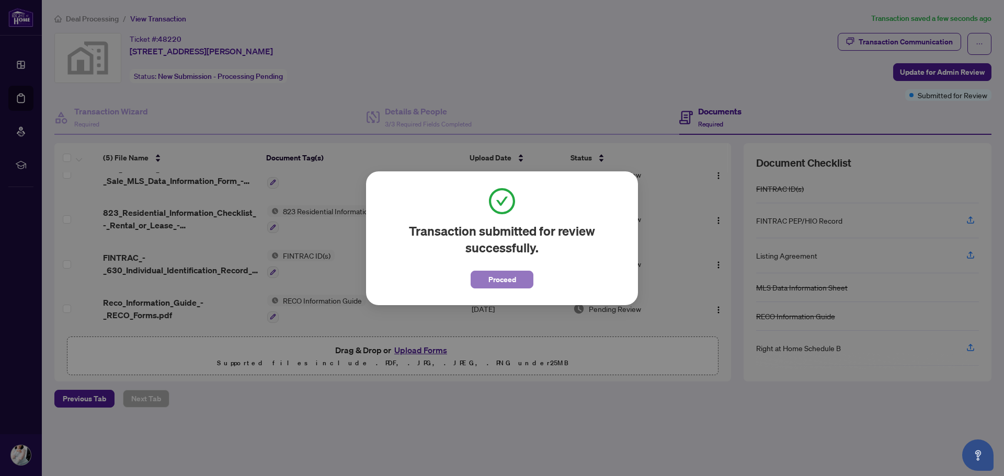
click at [501, 287] on span "Proceed" at bounding box center [502, 279] width 28 height 17
